Goal: Communication & Community: Answer question/provide support

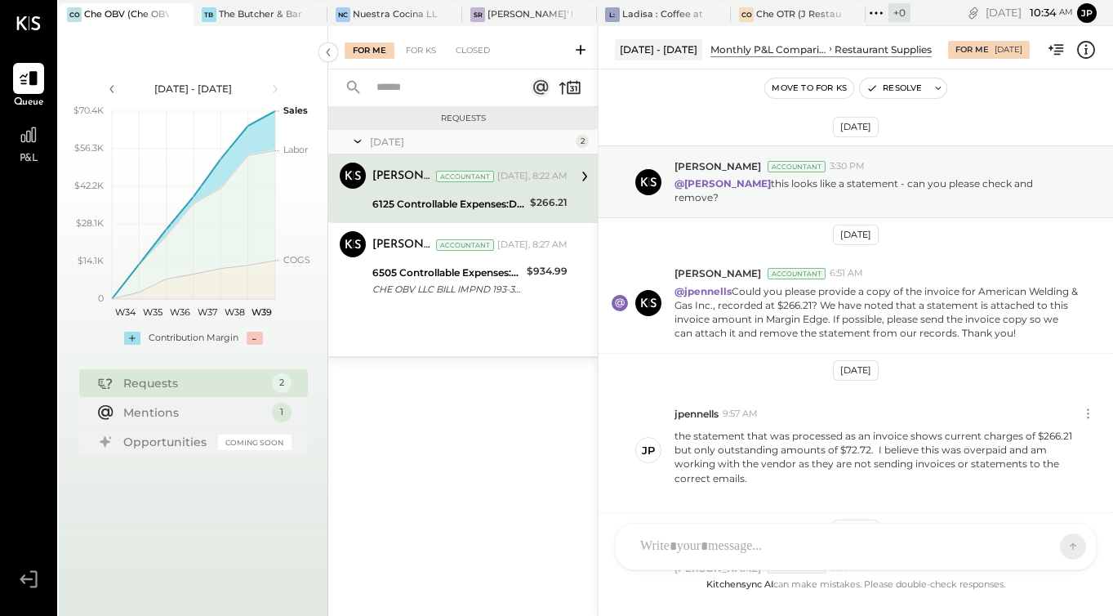
scroll to position [458, 0]
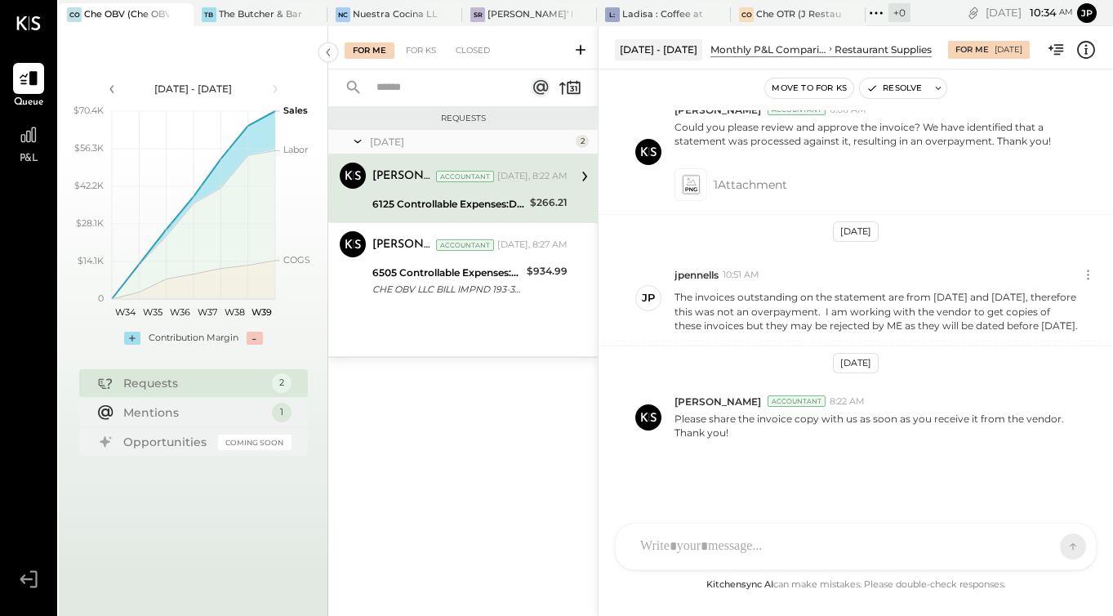
click at [35, 24] on icon at bounding box center [28, 23] width 24 height 14
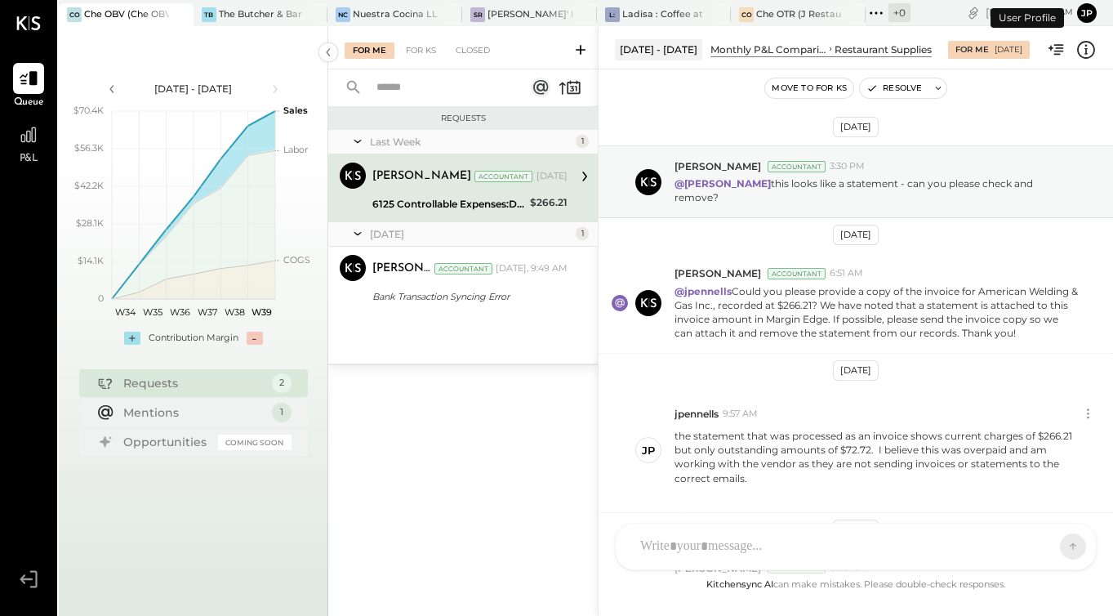
scroll to position [458, 0]
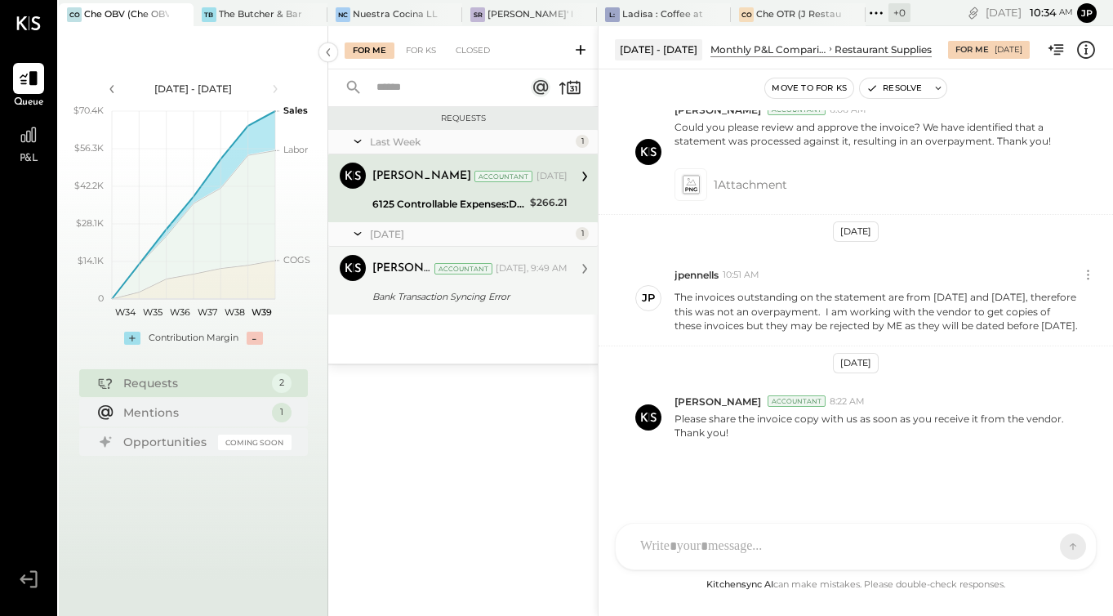
click at [409, 280] on div "[PERSON_NAME] Accountant [DATE], 9:49 AM" at bounding box center [469, 269] width 195 height 28
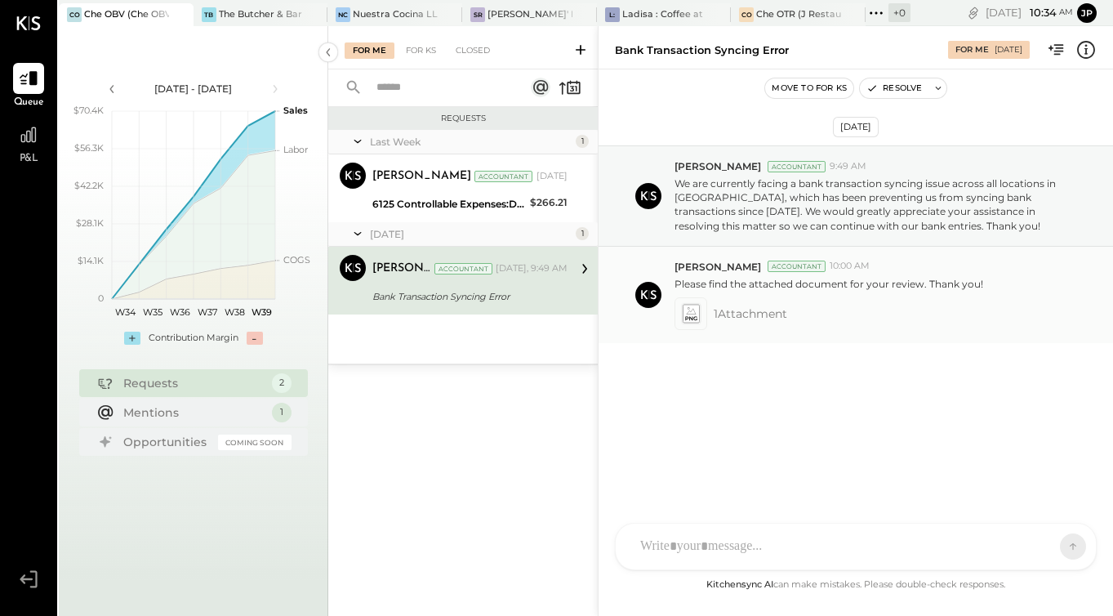
click at [688, 311] on icon at bounding box center [690, 313] width 17 height 19
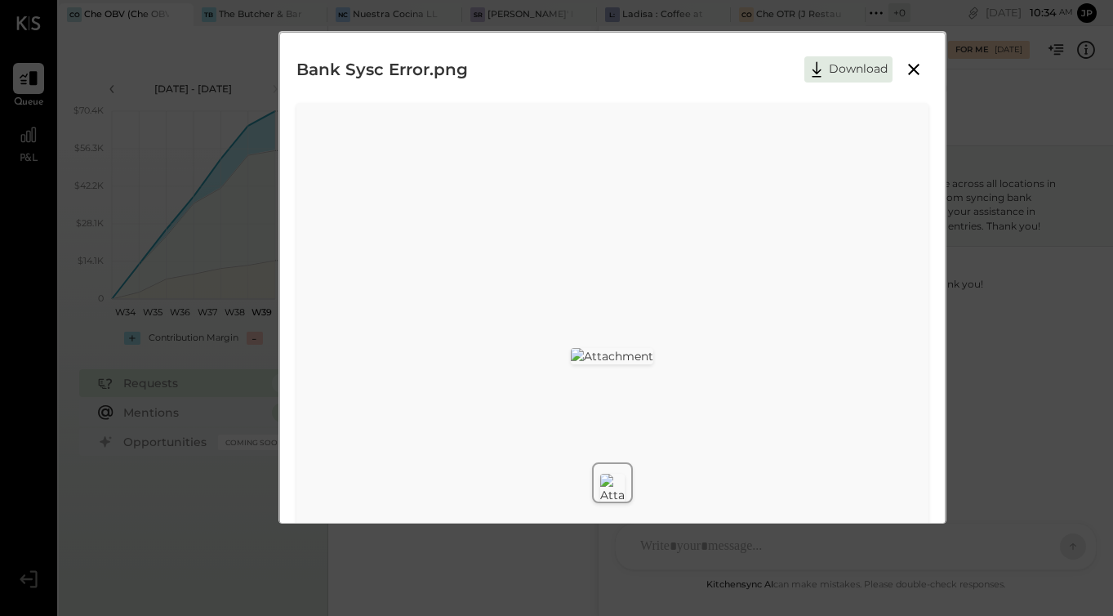
click at [913, 68] on icon at bounding box center [913, 69] width 11 height 11
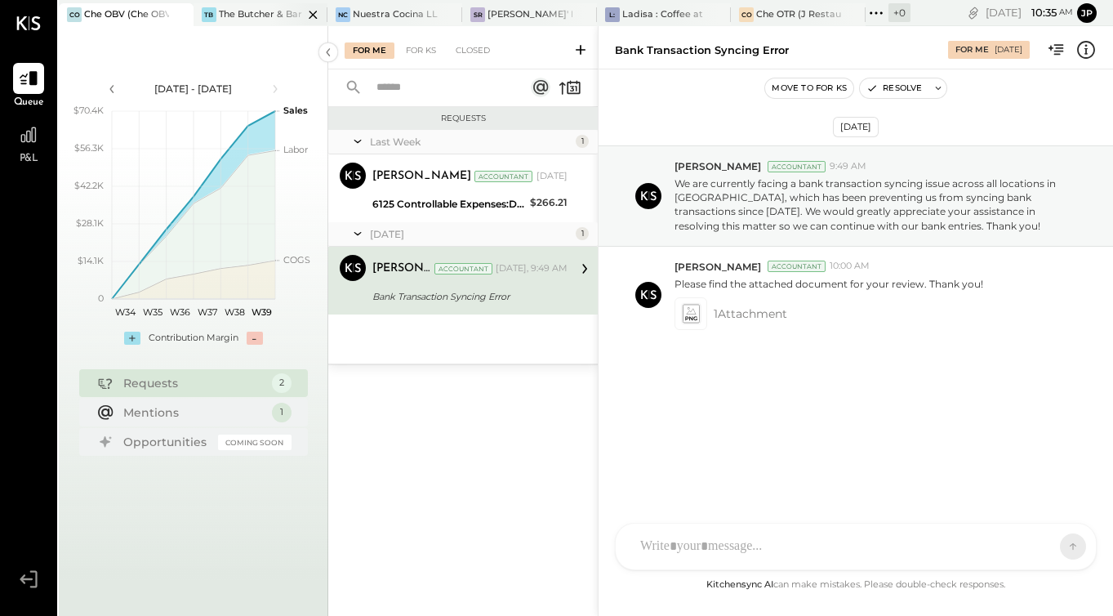
click at [261, 19] on div "The Butcher & Barrel (L Argento LLC) - [GEOGRAPHIC_DATA]" at bounding box center [261, 14] width 85 height 13
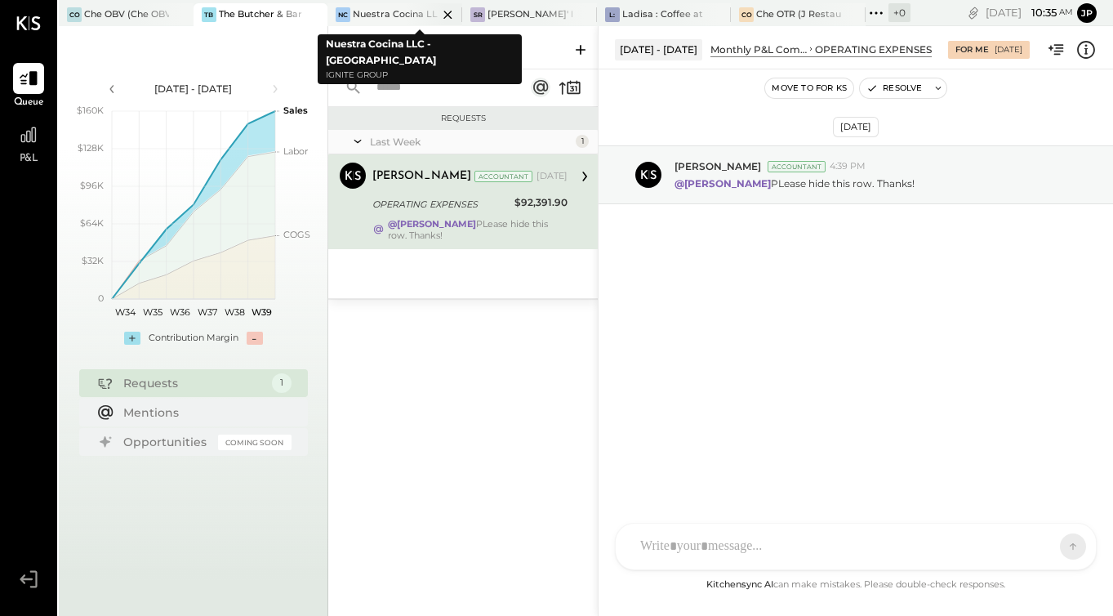
click at [418, 12] on div at bounding box center [433, 14] width 57 height 22
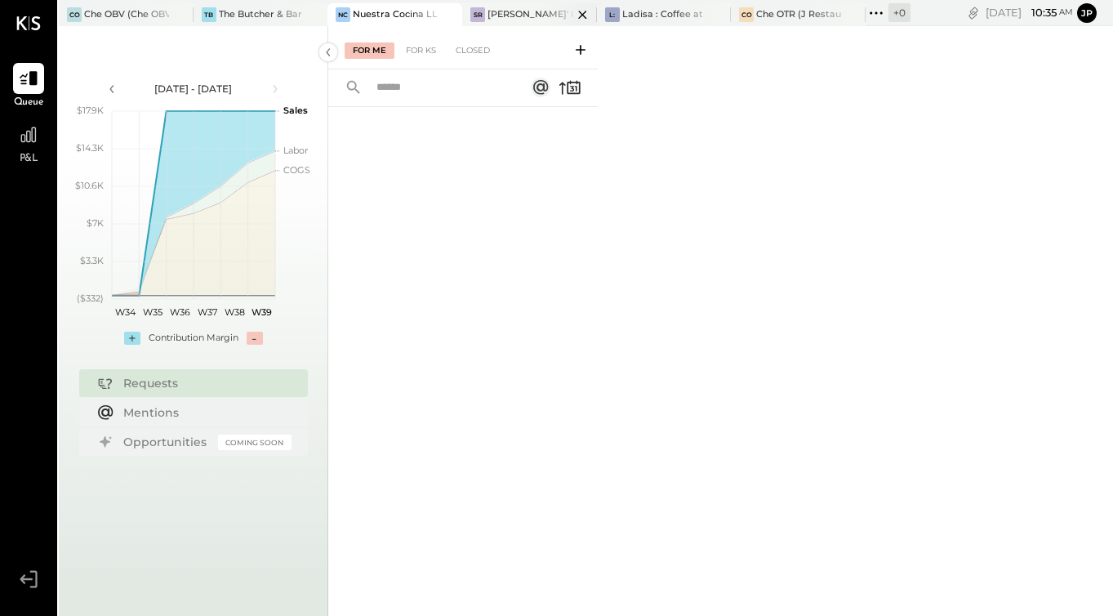
click at [514, 11] on div "[PERSON_NAME]' Rooftop - Ignite" at bounding box center [529, 14] width 85 height 13
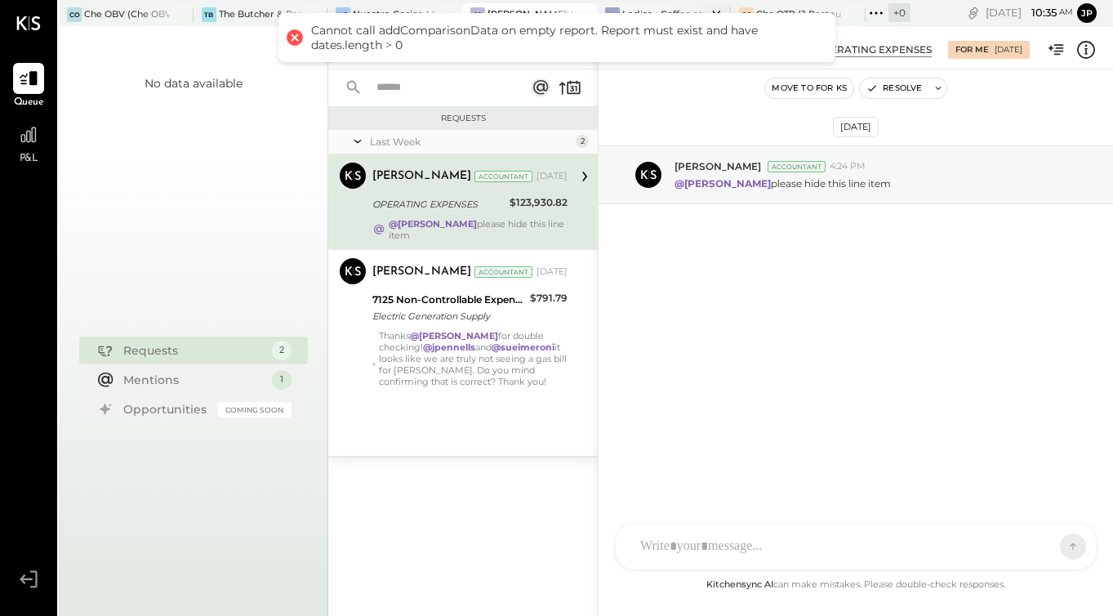
click at [633, 10] on div "Ladisa : Coffee at Lola's" at bounding box center [664, 14] width 85 height 13
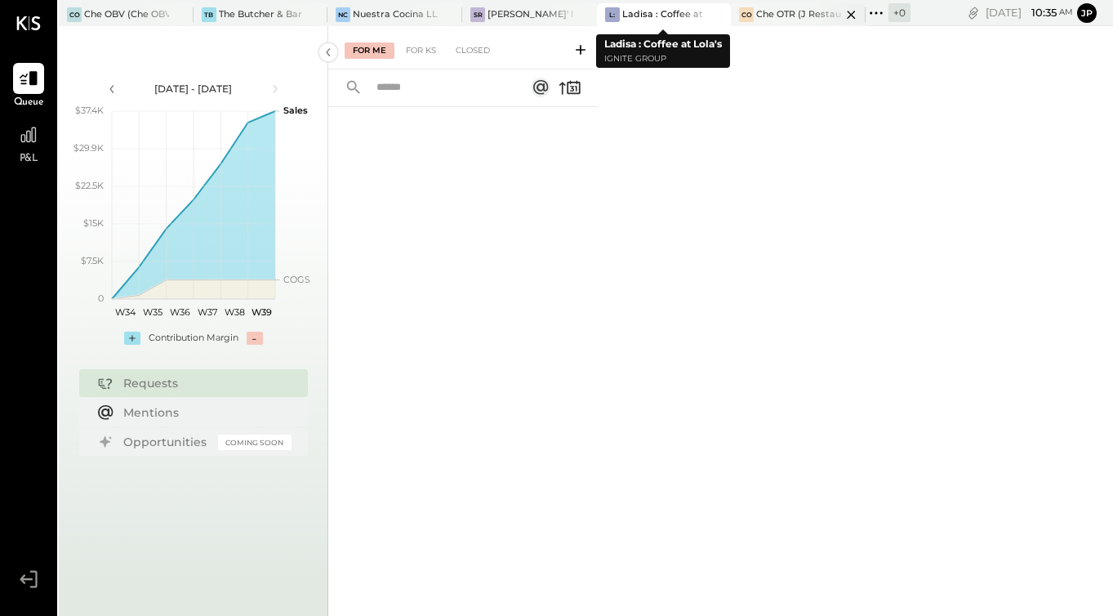
click at [776, 11] on div "Che OTR (J Restaurant LLC) - Ignite" at bounding box center [798, 14] width 85 height 13
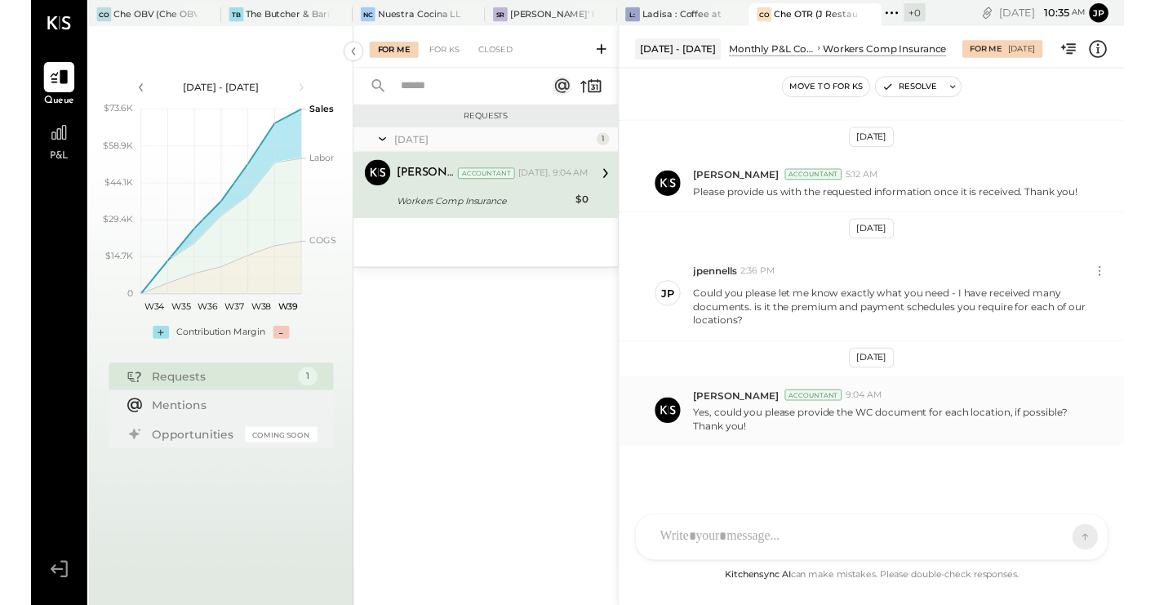
scroll to position [293, 0]
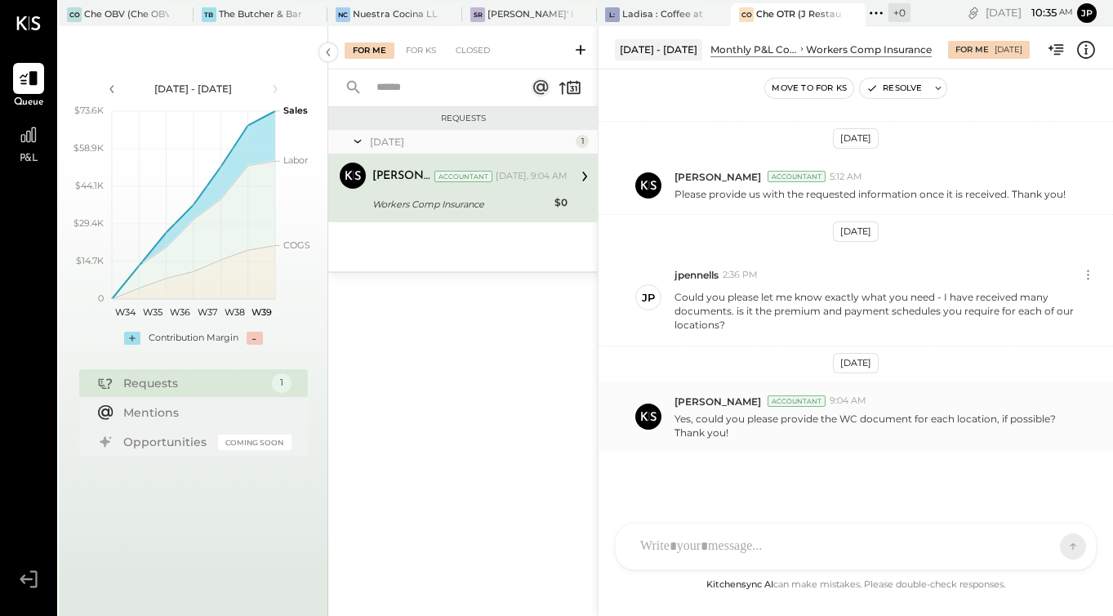
click at [713, 411] on p "Yes, could you please provide the WC document for each location, if possible? T…" at bounding box center [876, 425] width 404 height 28
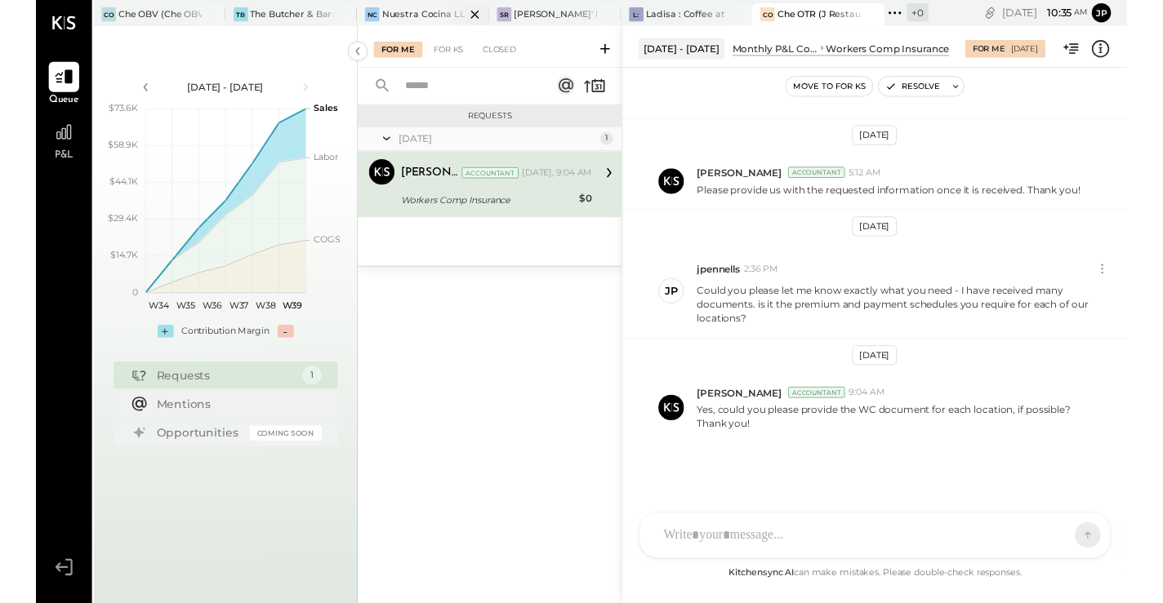
scroll to position [263, 0]
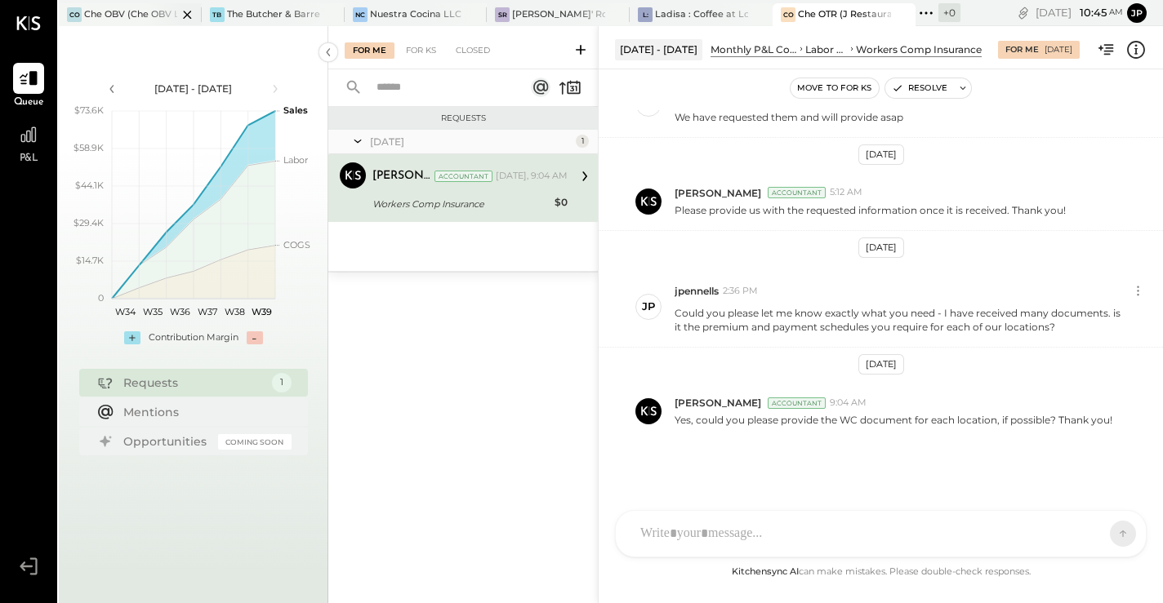
click at [131, 13] on div "Che OBV (Che OBV LLC) - Ignite" at bounding box center [130, 14] width 93 height 13
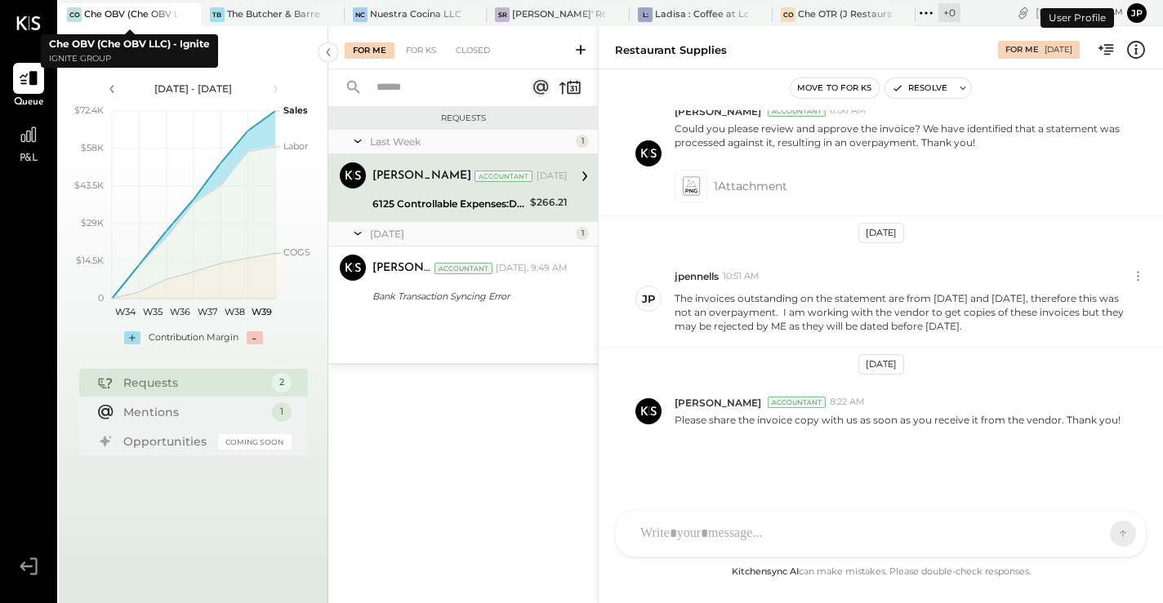
scroll to position [429, 0]
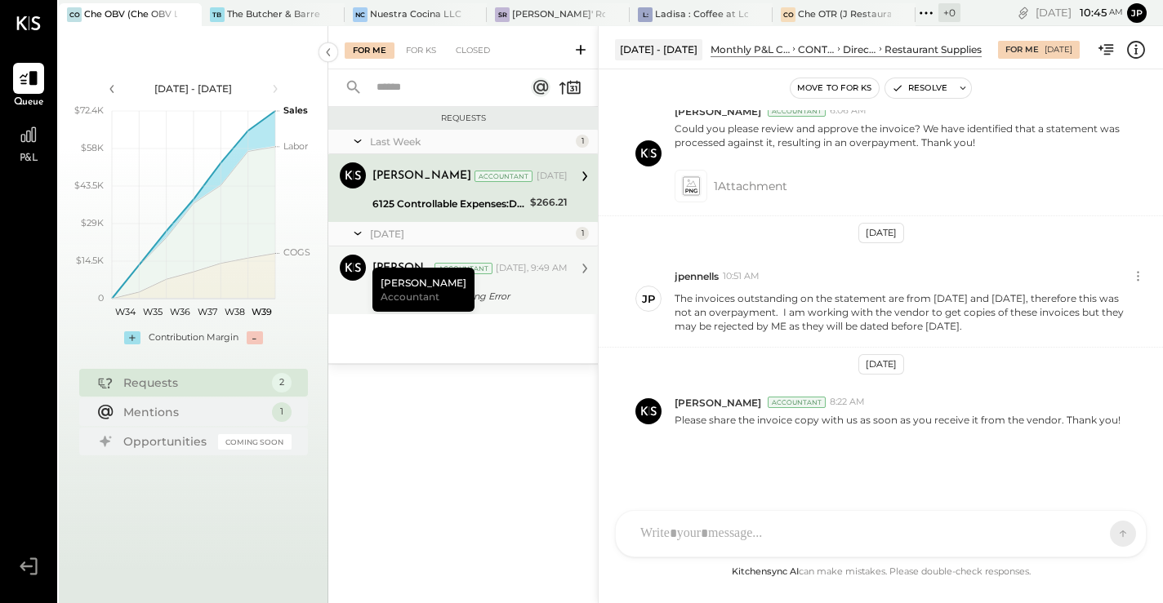
click at [440, 311] on div "[PERSON_NAME] Accountant" at bounding box center [423, 290] width 102 height 44
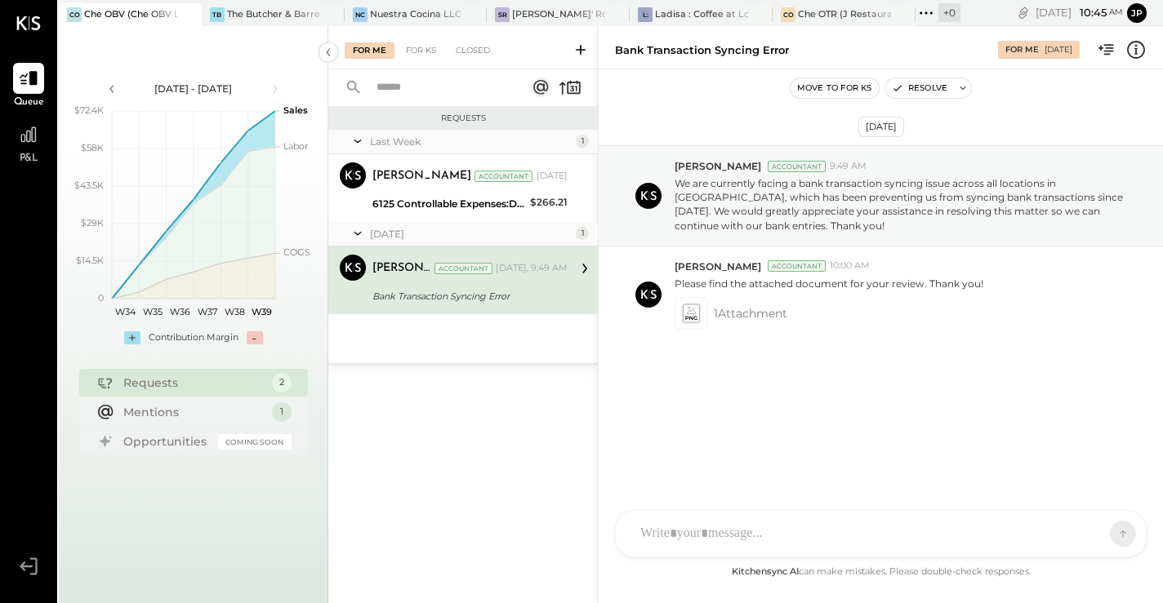
click at [470, 341] on div "Last Week 1 [PERSON_NAME] Accountant [PERSON_NAME] Accountant [DATE] 6125 Contr…" at bounding box center [462, 246] width 269 height 233
click at [689, 314] on icon at bounding box center [690, 313] width 17 height 19
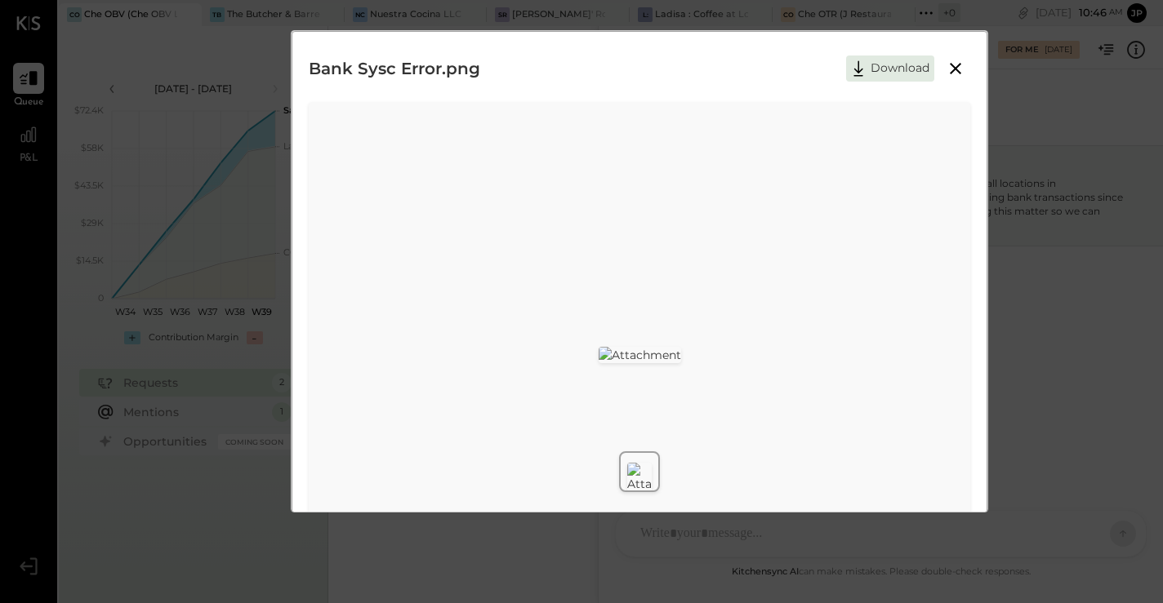
click at [954, 66] on icon at bounding box center [955, 69] width 20 height 20
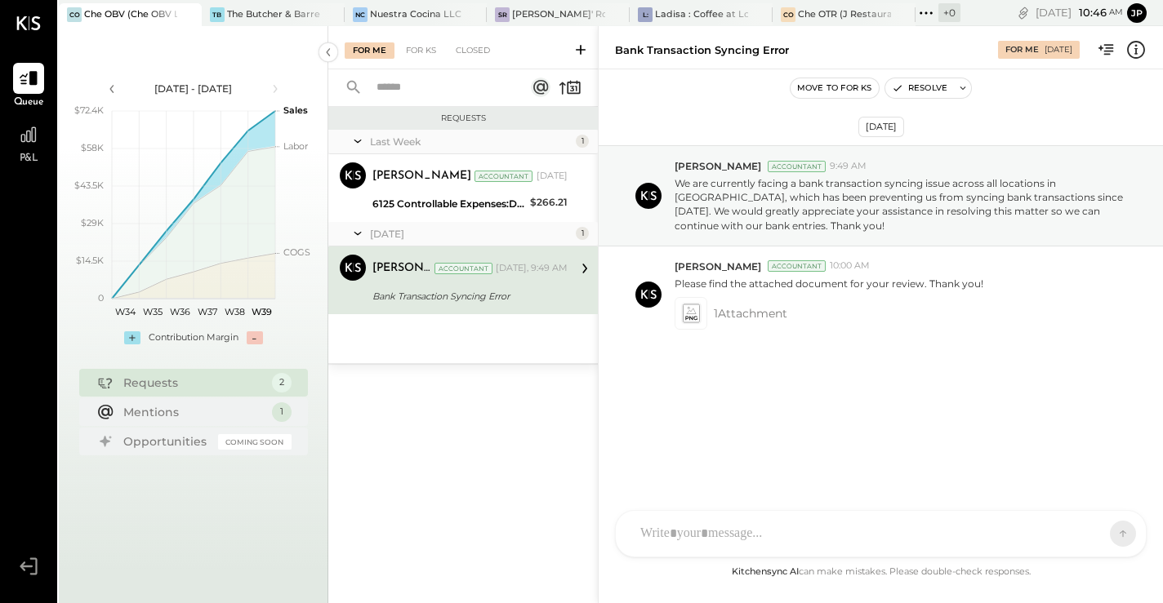
click at [571, 296] on div "Mohammadsalkin Ansari Accountant [PERSON_NAME] Accountant [DATE], 9:49 AM Bank …" at bounding box center [462, 281] width 269 height 68
click at [765, 316] on span "1 Attachment" at bounding box center [750, 313] width 73 height 33
click at [742, 280] on p "Please find the attached document for your review. Thank you!" at bounding box center [828, 284] width 309 height 14
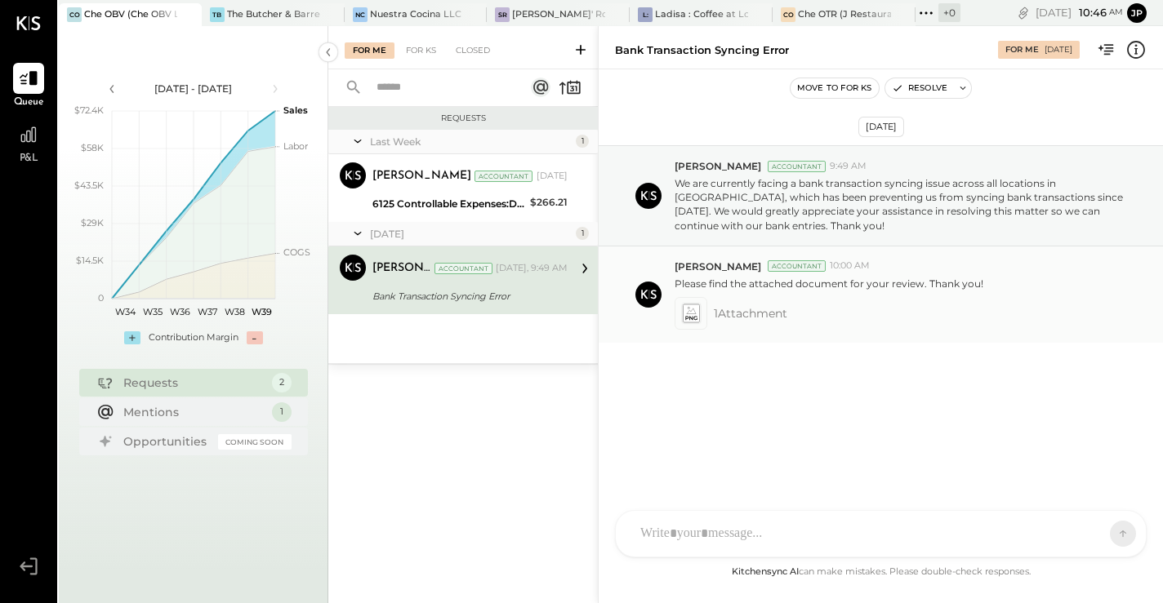
click at [691, 317] on icon at bounding box center [690, 318] width 11 height 4
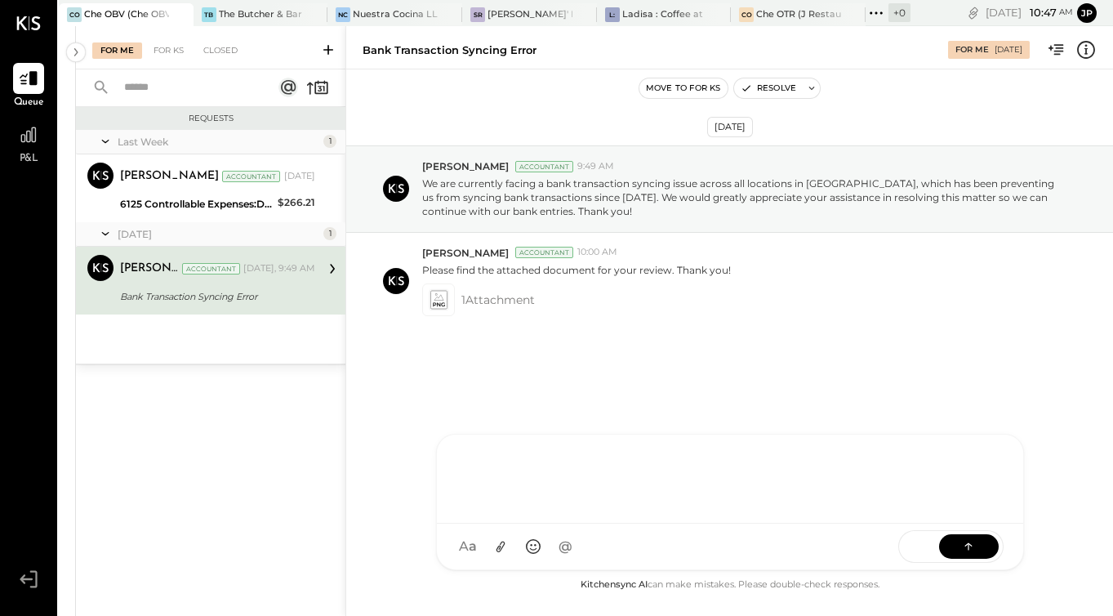
click at [553, 559] on div "AM [PERSON_NAME] I imeronijuan MA [PERSON_NAME] jpennells J jpeyton S sueimeron…" at bounding box center [730, 501] width 588 height 136
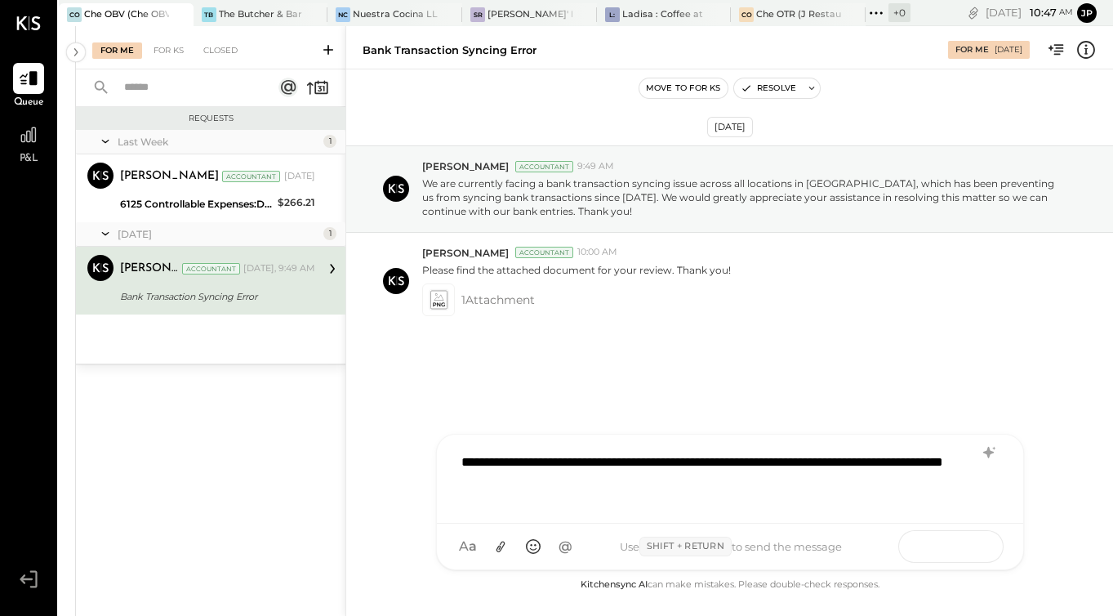
click at [963, 554] on button at bounding box center [969, 545] width 60 height 24
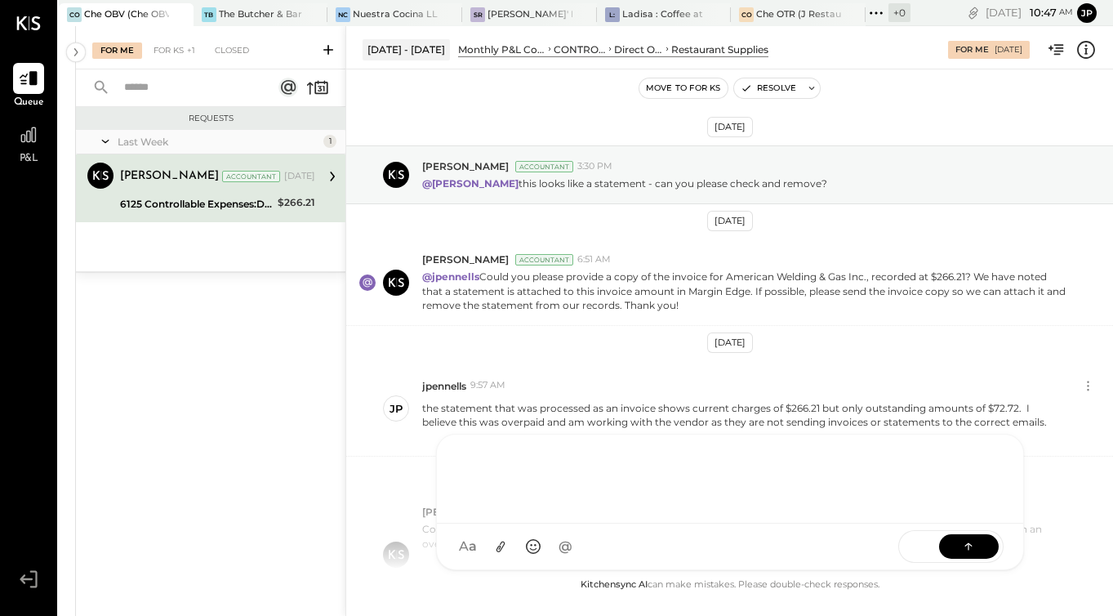
scroll to position [374, 0]
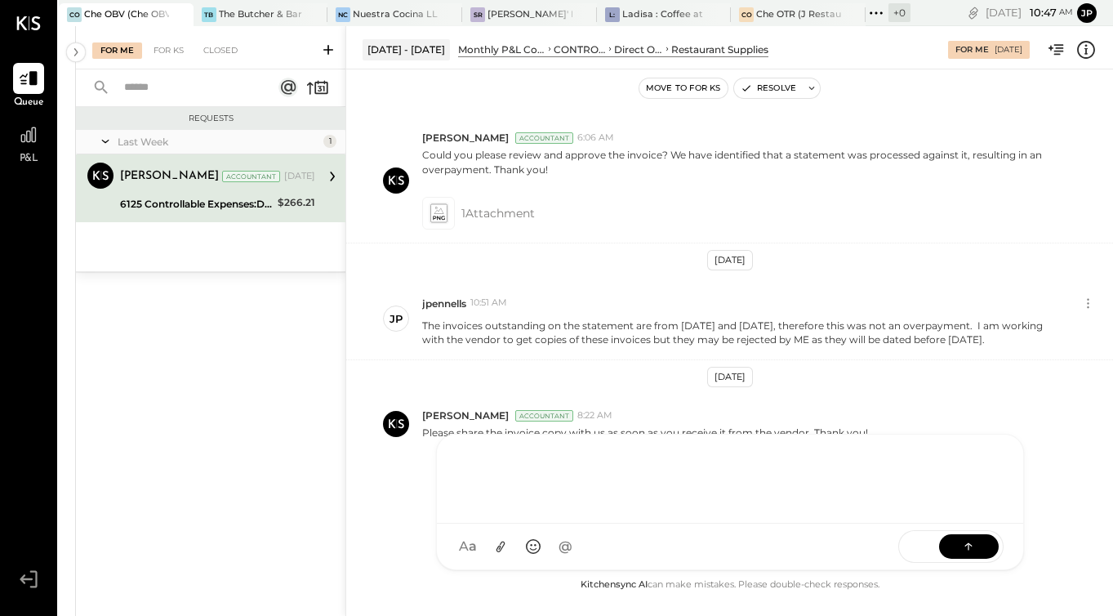
click at [397, 531] on div "[DATE] [PERSON_NAME] Accountant 3:30 PM @[PERSON_NAME] this looks like a statem…" at bounding box center [729, 342] width 767 height 465
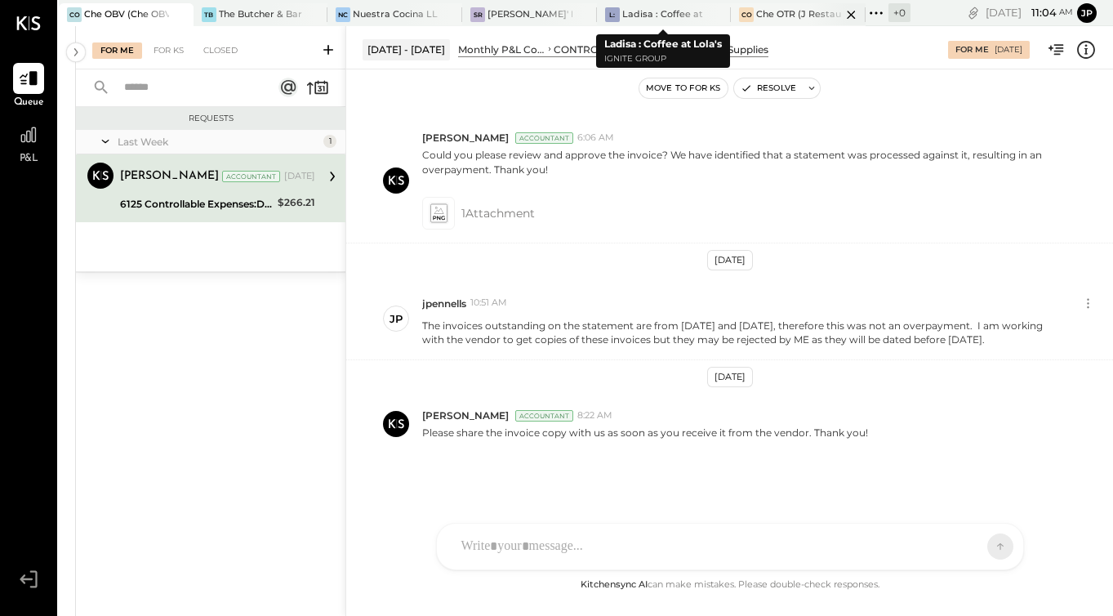
click at [776, 14] on div "Che OTR (J Restaurant LLC) - Ignite" at bounding box center [798, 14] width 85 height 13
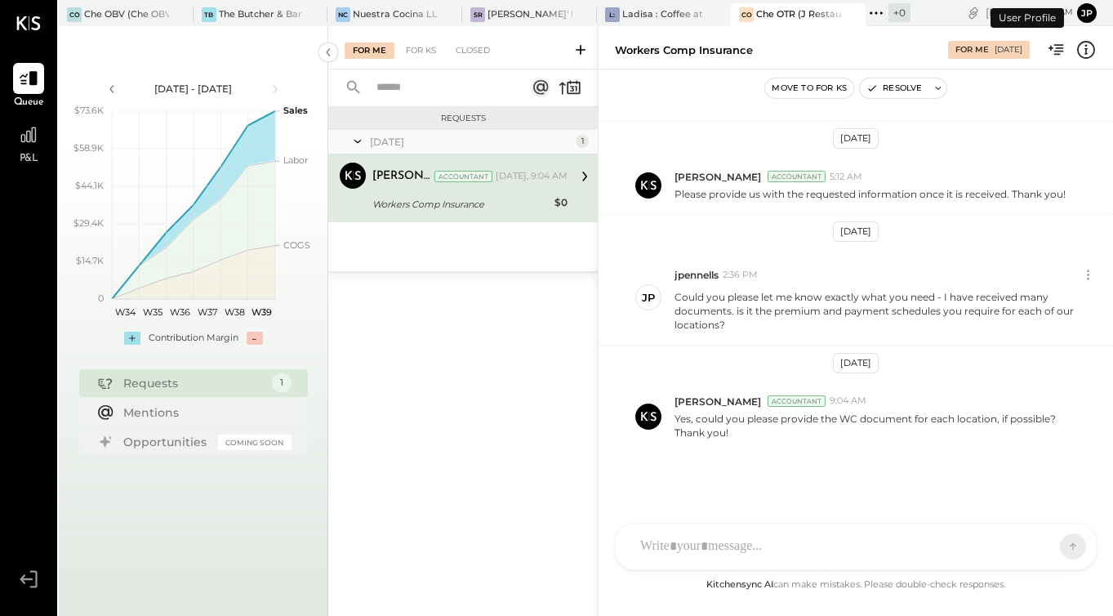
scroll to position [292, 0]
click at [690, 553] on div "AM [PERSON_NAME] imeronijuan MA [PERSON_NAME] jpennells J jpeyton S sueimeroni …" at bounding box center [856, 545] width 482 height 47
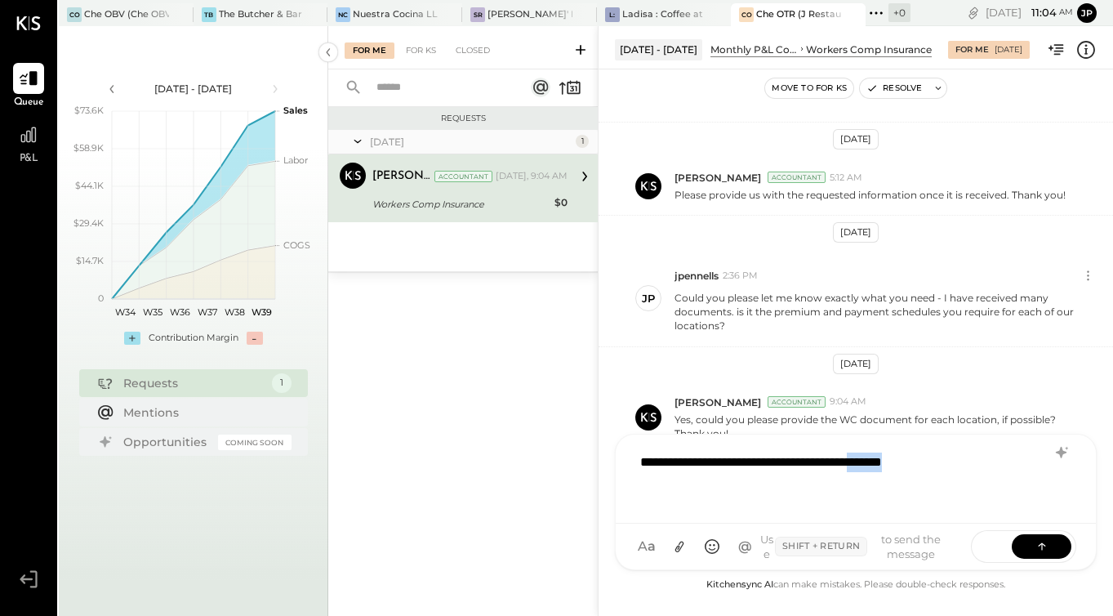
drag, startPoint x: 895, startPoint y: 462, endPoint x: 958, endPoint y: 461, distance: 62.9
click at [958, 462] on div "**********" at bounding box center [855, 476] width 447 height 65
click at [1050, 545] on button at bounding box center [1041, 545] width 60 height 24
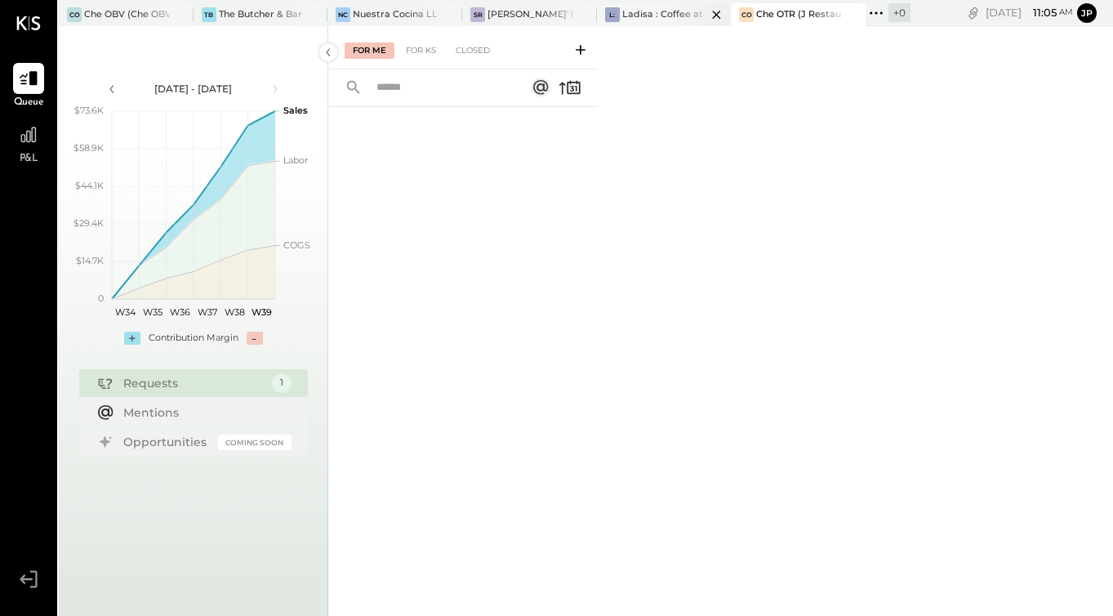
click at [652, 9] on div "Ladisa : Coffee at Lola's" at bounding box center [664, 14] width 85 height 13
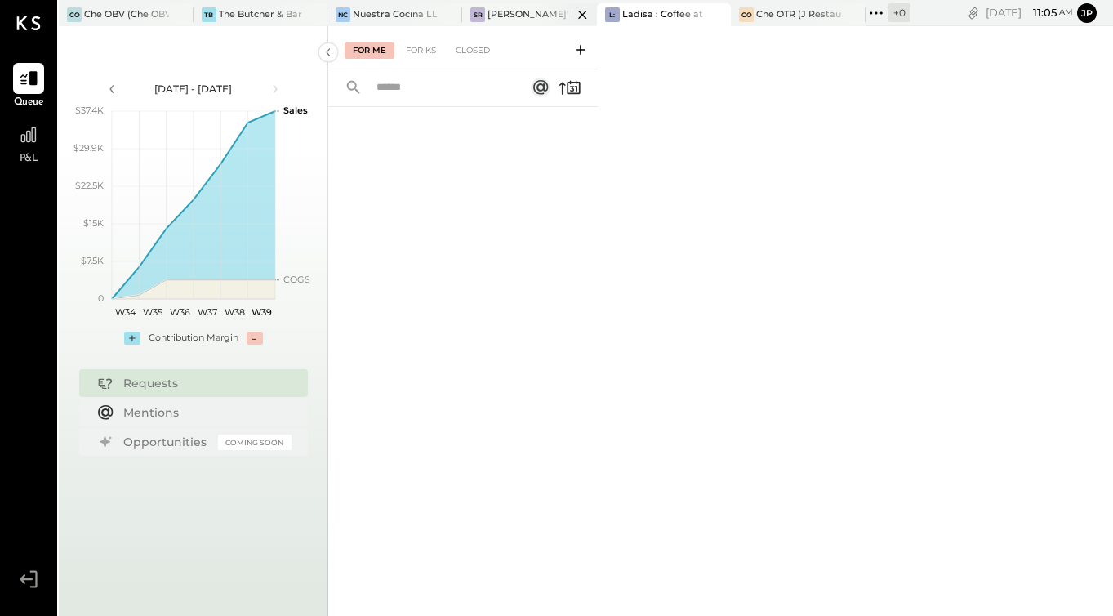
click at [519, 11] on div "[PERSON_NAME]' Rooftop - Ignite" at bounding box center [529, 14] width 85 height 13
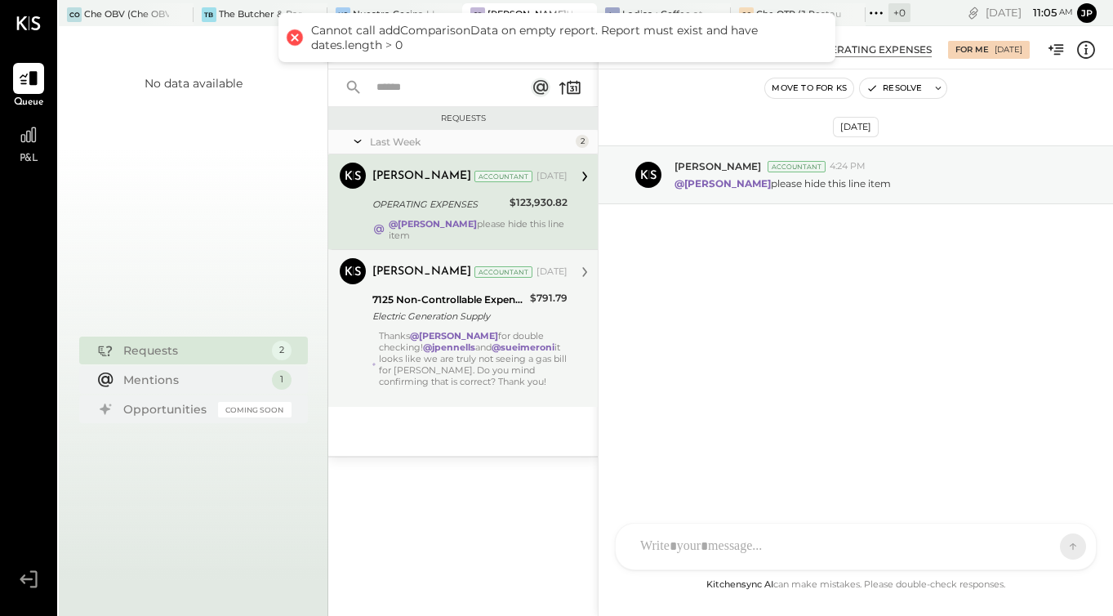
click at [435, 386] on div "Thanks @[PERSON_NAME] for double checking! @jpennells and @sueimeroni it looks …" at bounding box center [473, 364] width 189 height 69
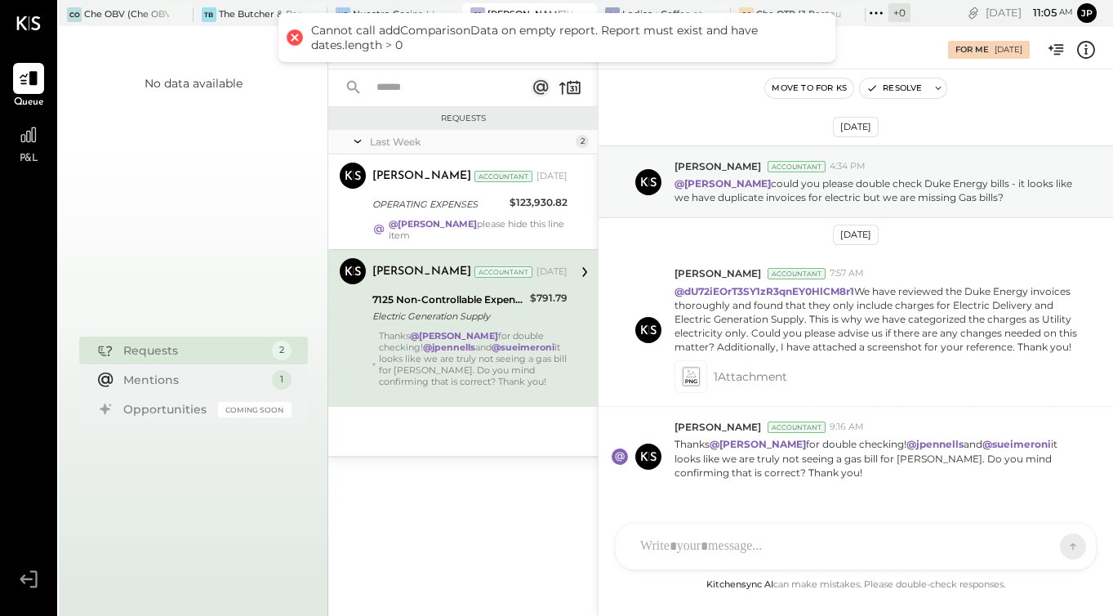
scroll to position [54, 0]
